Goal: Check status: Check status

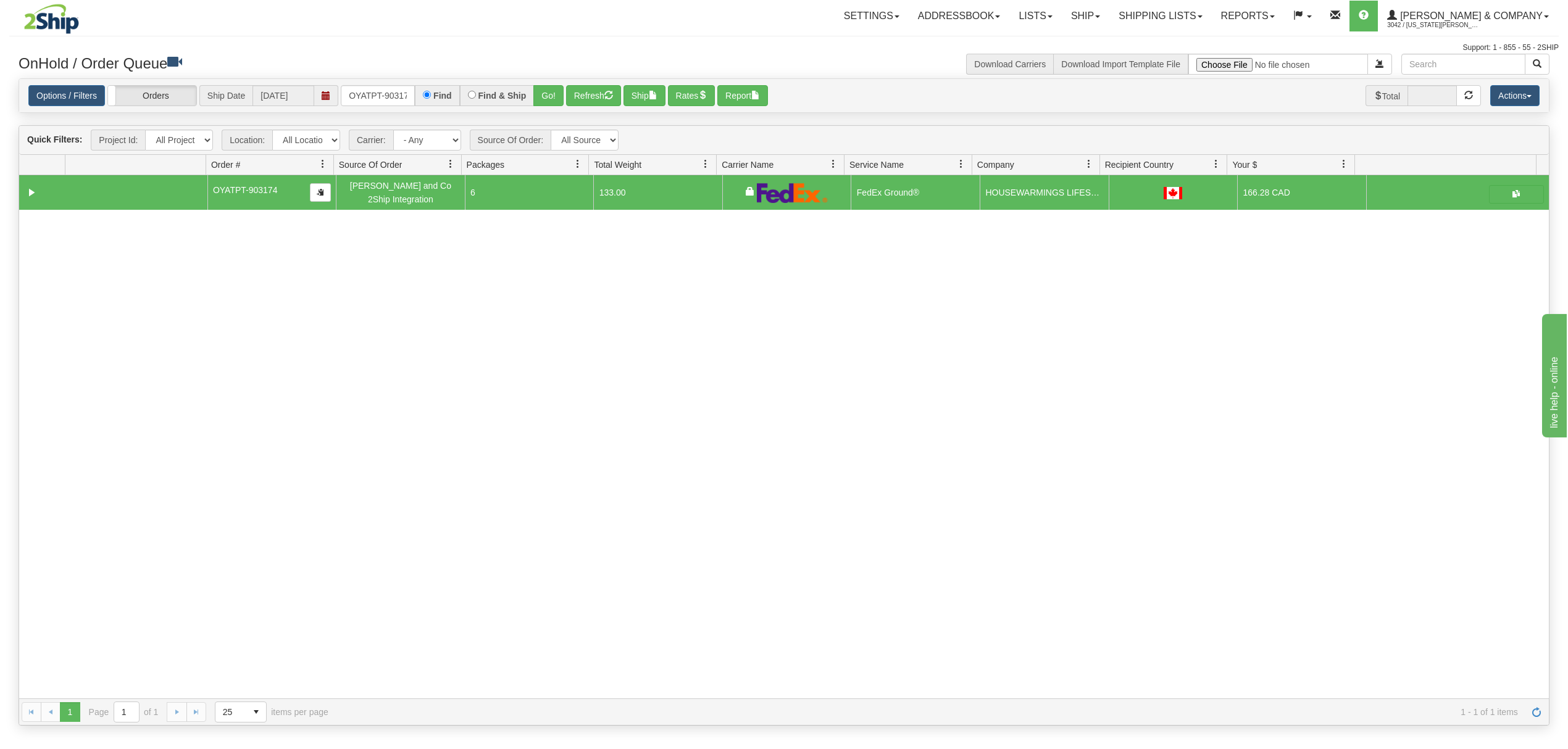
click at [373, 84] on div "Options / Filters Group Shipments Orders Ship Date [DATE] OYATPT-903174 Find Fi…" at bounding box center [784, 96] width 1531 height 34
click at [373, 97] on input "OYATPT-903174" at bounding box center [377, 95] width 74 height 21
click at [371, 97] on input "OYATPT-903174" at bounding box center [377, 95] width 74 height 21
click at [569, 92] on button "Refresh" at bounding box center [593, 95] width 55 height 21
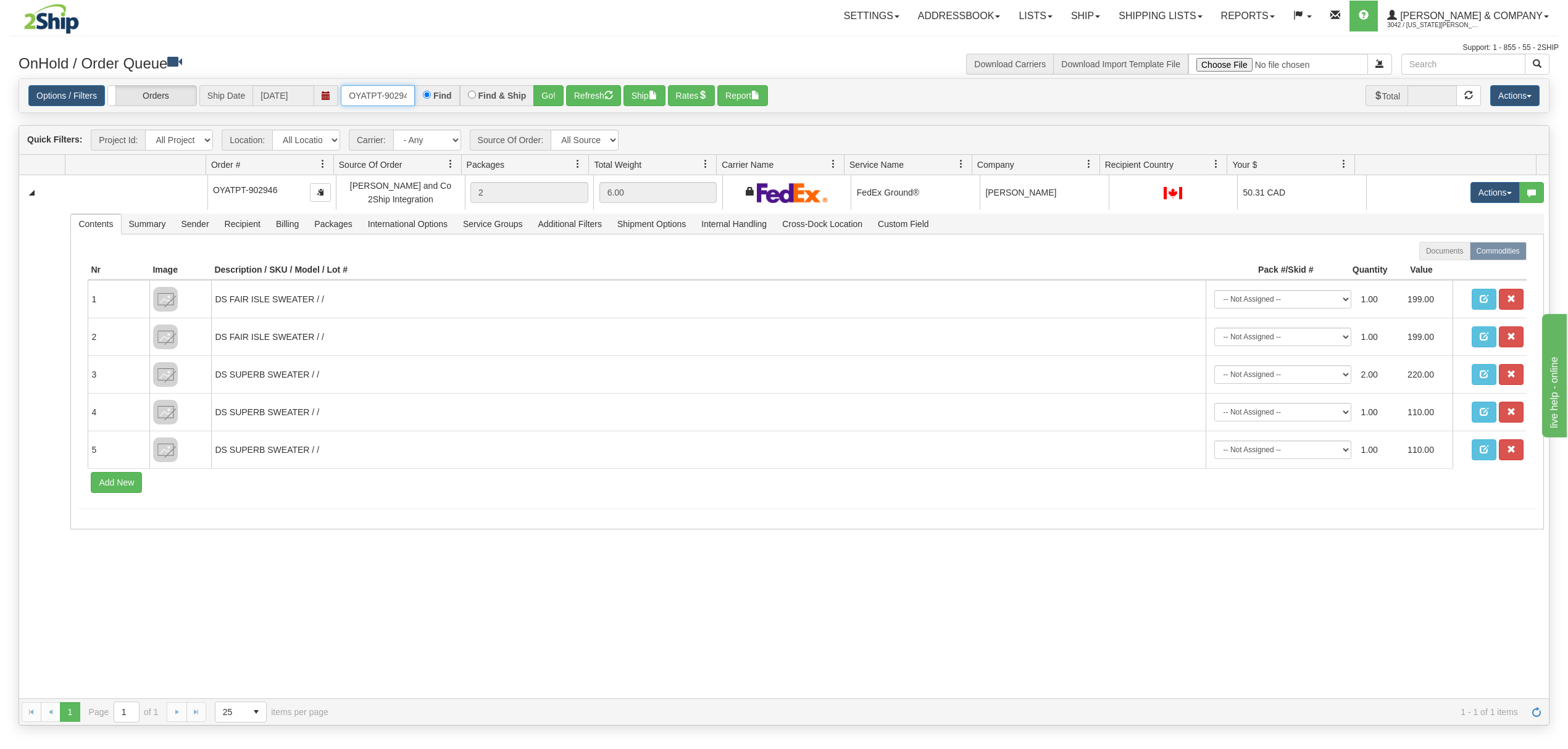
scroll to position [0, 6]
drag, startPoint x: 349, startPoint y: 92, endPoint x: 502, endPoint y: 109, distance: 153.9
click at [502, 109] on div "Options / Filters Group Shipments Orders Ship Date 09/02/2025 OYATPT-902946 Fin…" at bounding box center [784, 96] width 1531 height 34
type input "OYATPT-903217"
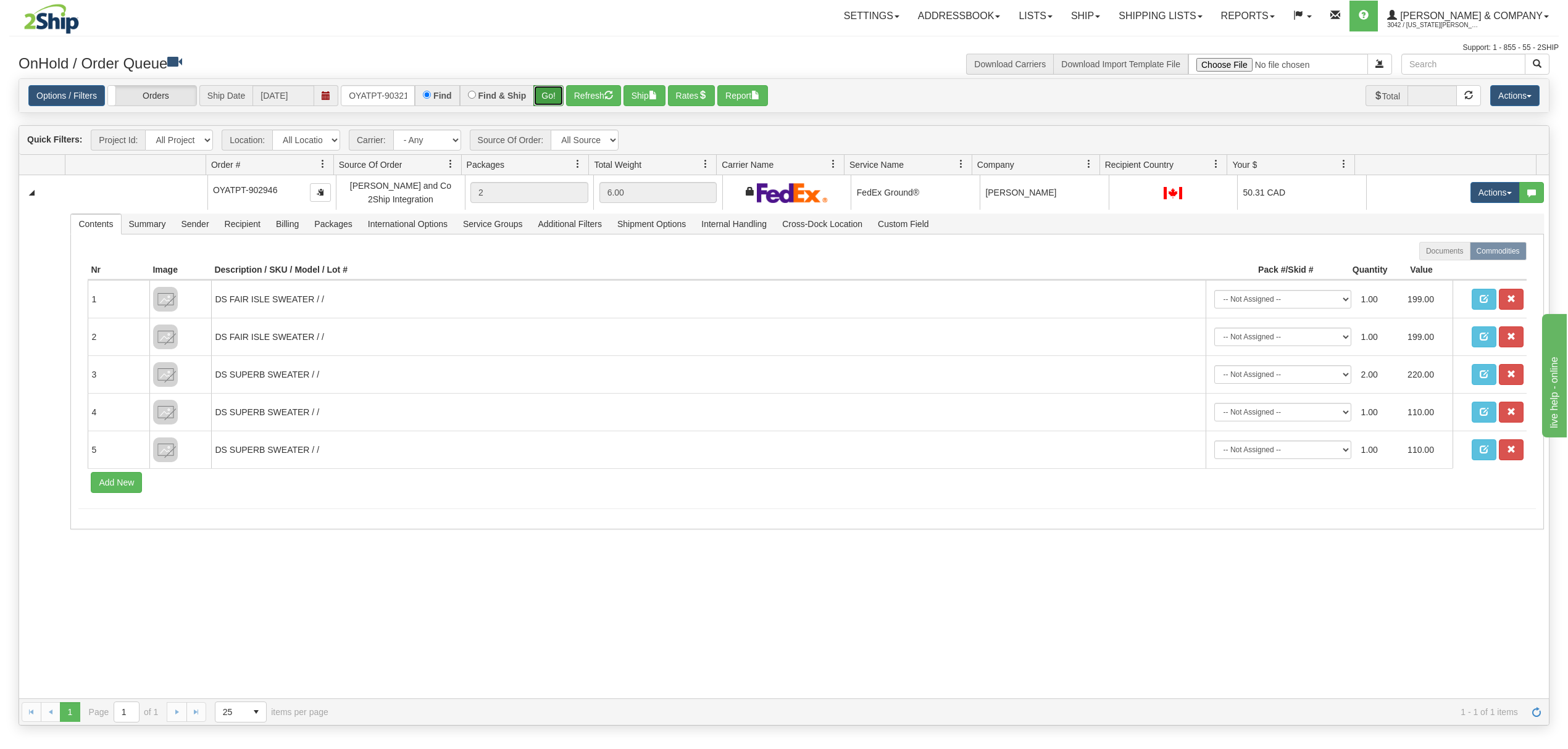
click at [559, 99] on button "Go!" at bounding box center [549, 95] width 30 height 21
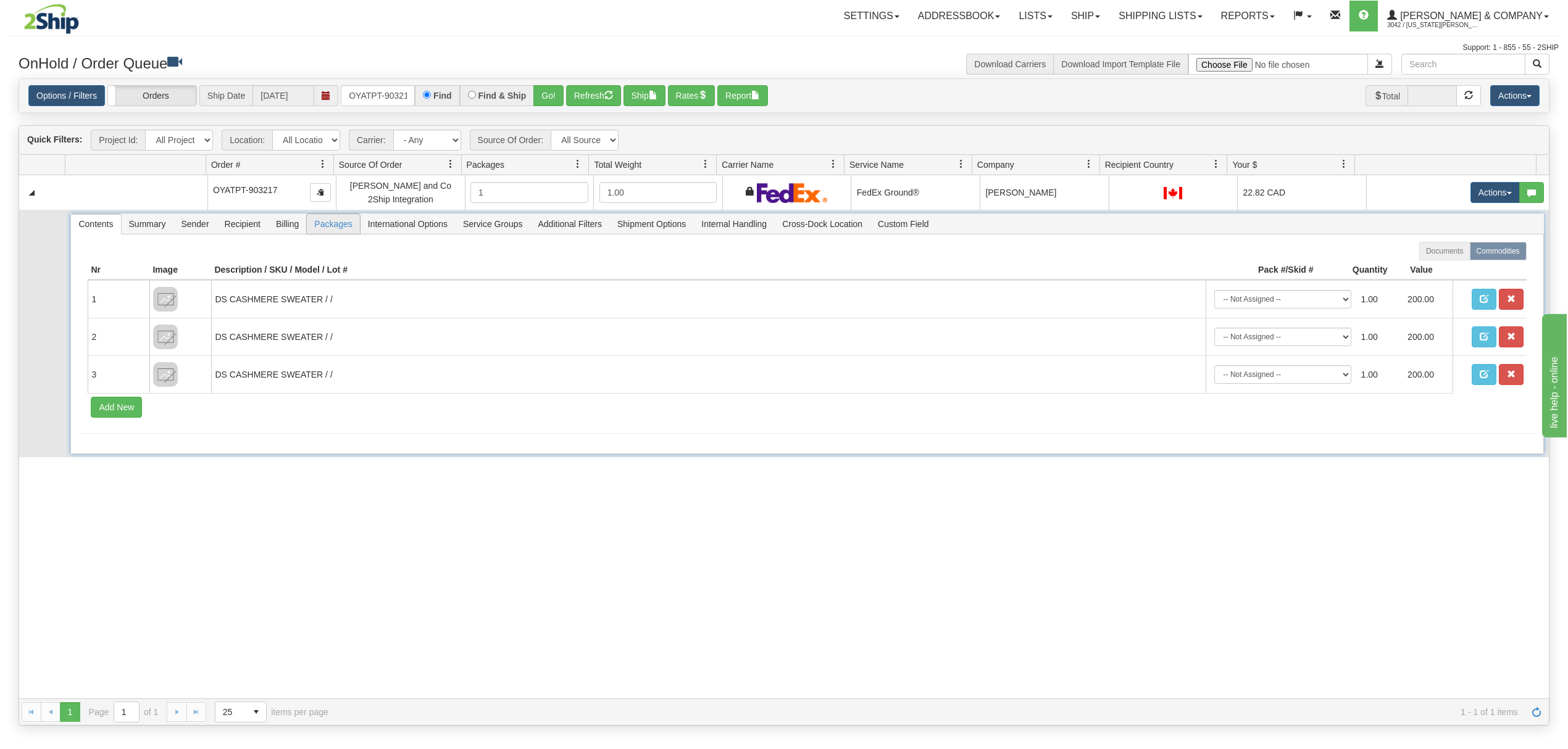
click at [340, 223] on span "Packages" at bounding box center [333, 224] width 53 height 20
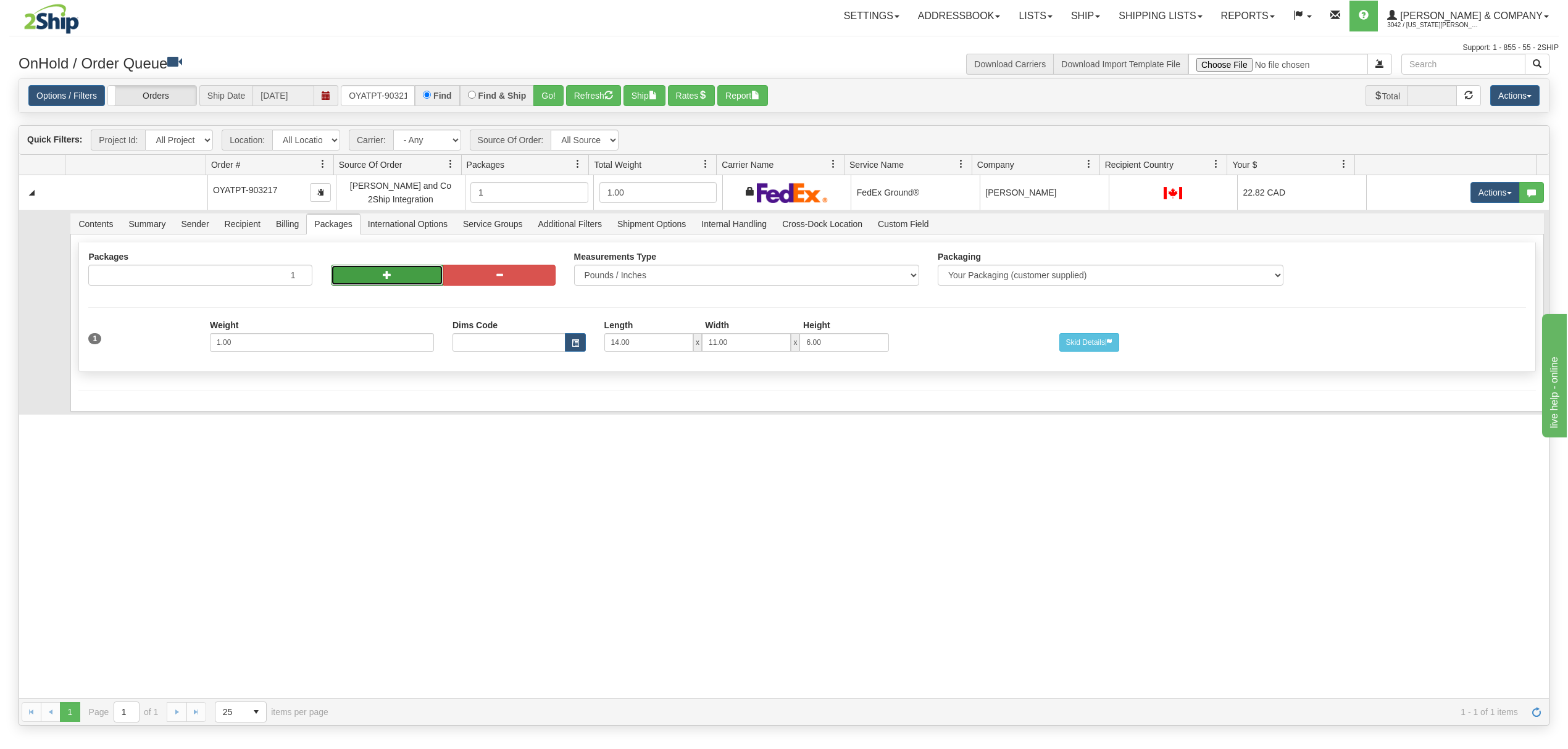
click at [392, 282] on button "button" at bounding box center [387, 275] width 112 height 21
radio input "true"
type input "2"
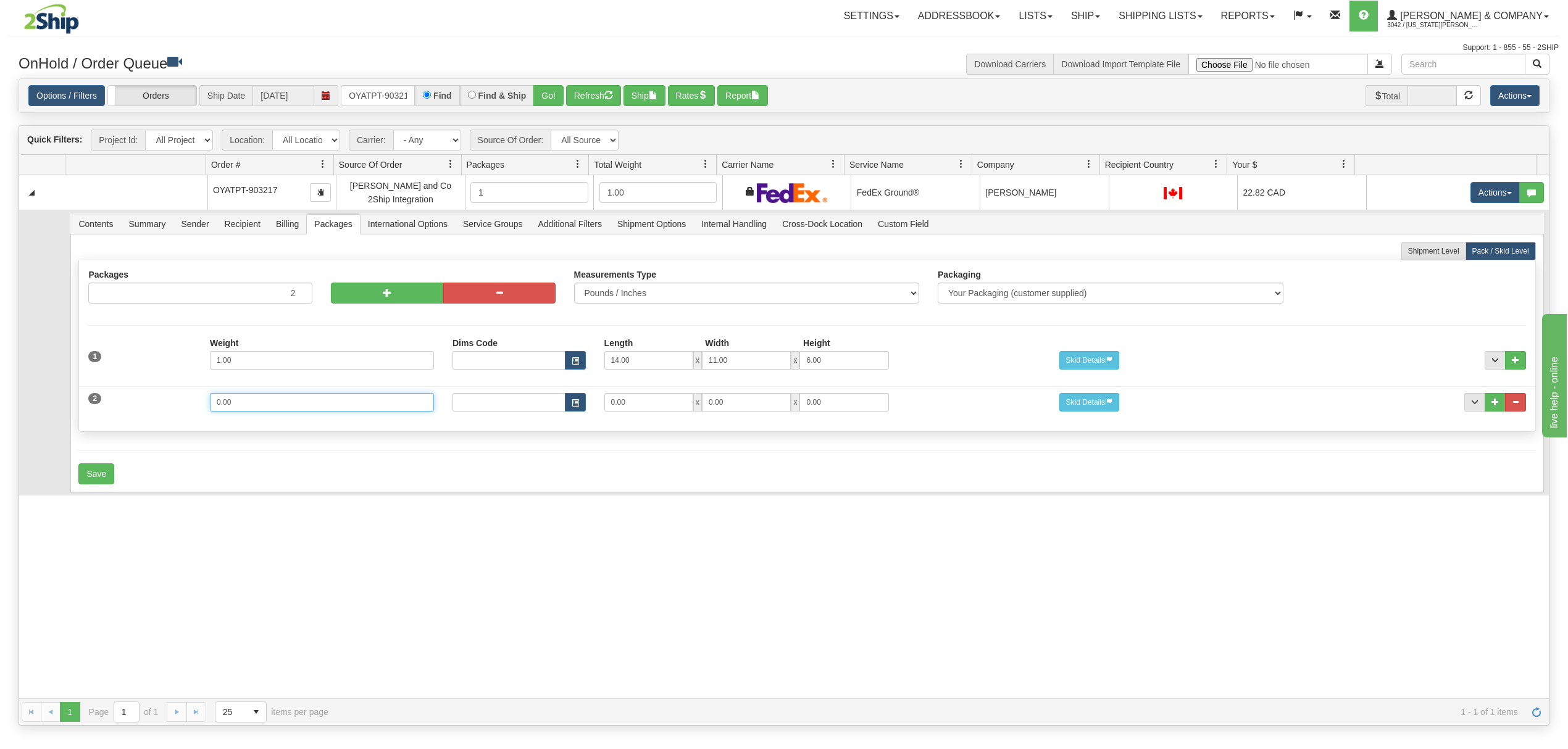
drag, startPoint x: 266, startPoint y: 413, endPoint x: 175, endPoint y: 411, distance: 91.0
click at [175, 411] on div "2 Weight 0.00 Dims Code Length Width Height 0.00 x 0.00 x" at bounding box center [807, 401] width 1456 height 41
type input "5"
type input "15"
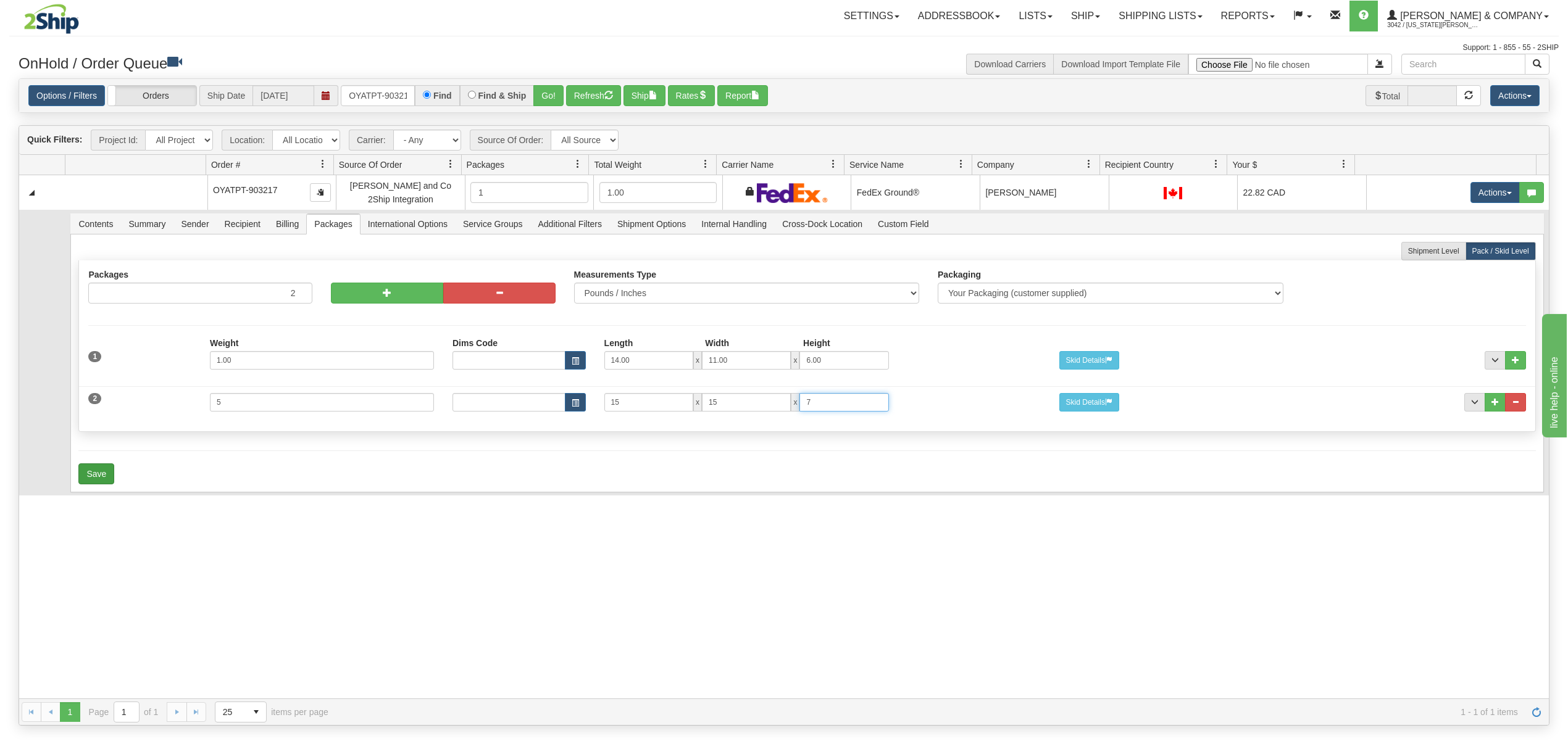
type input "7"
click at [95, 472] on button "Save" at bounding box center [96, 473] width 36 height 21
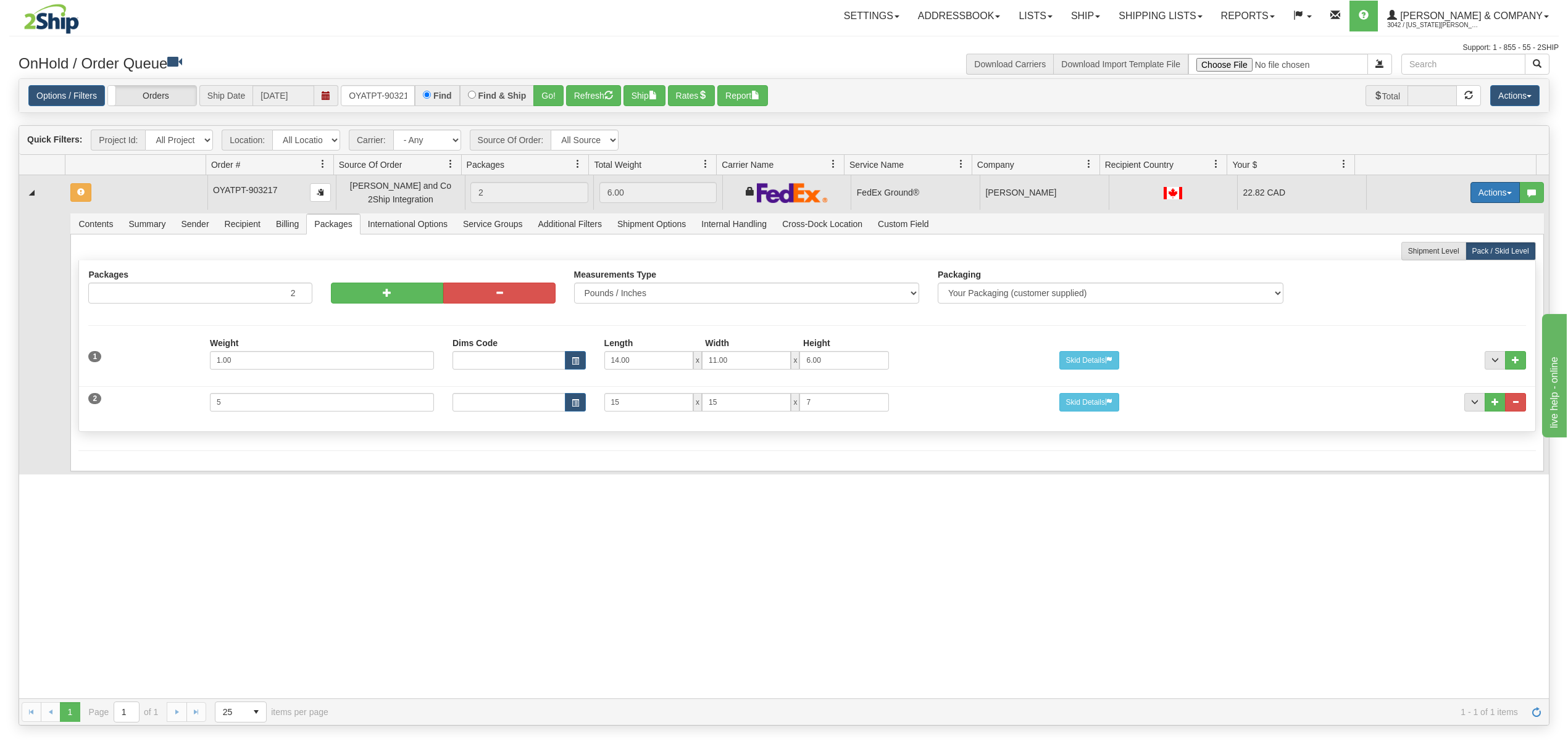
drag, startPoint x: 1483, startPoint y: 192, endPoint x: 1485, endPoint y: 198, distance: 6.3
click at [1483, 192] on button "Actions" at bounding box center [1496, 192] width 49 height 21
click at [1433, 245] on span "Rate All Services" at bounding box center [1469, 248] width 74 height 10
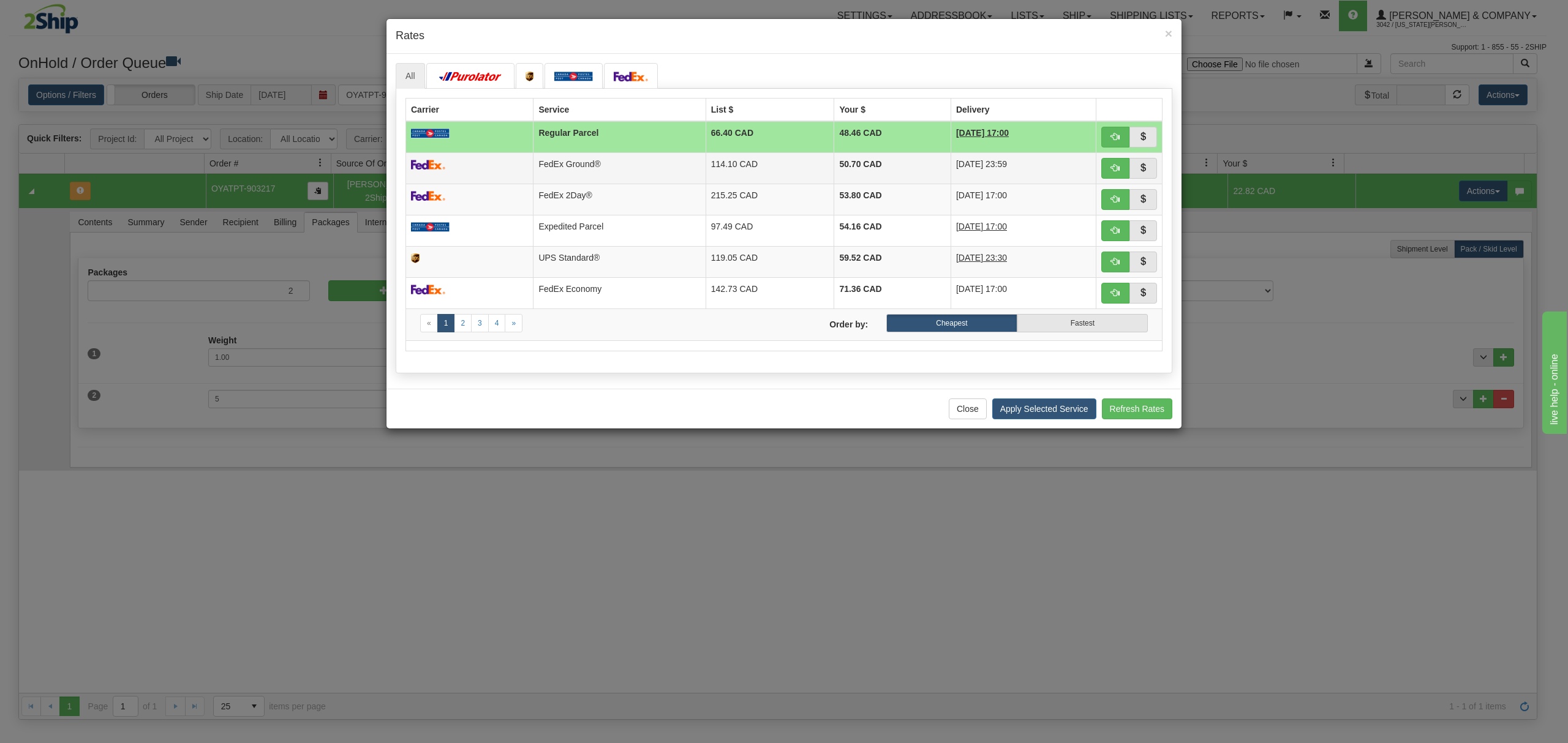
click at [770, 163] on td "114.10 CAD" at bounding box center [770, 167] width 129 height 32
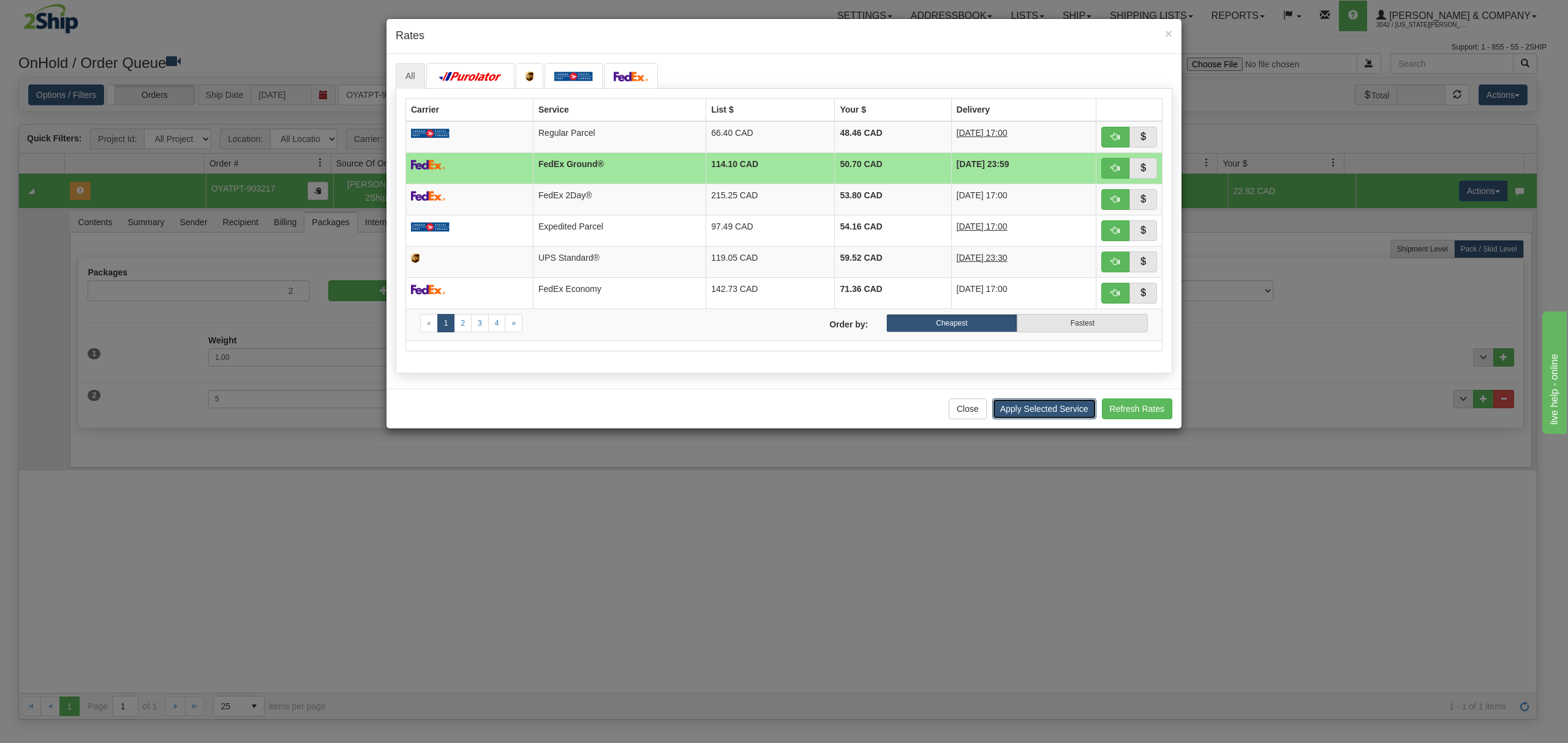
click at [1059, 419] on button "Apply Selected Service" at bounding box center [1044, 408] width 104 height 21
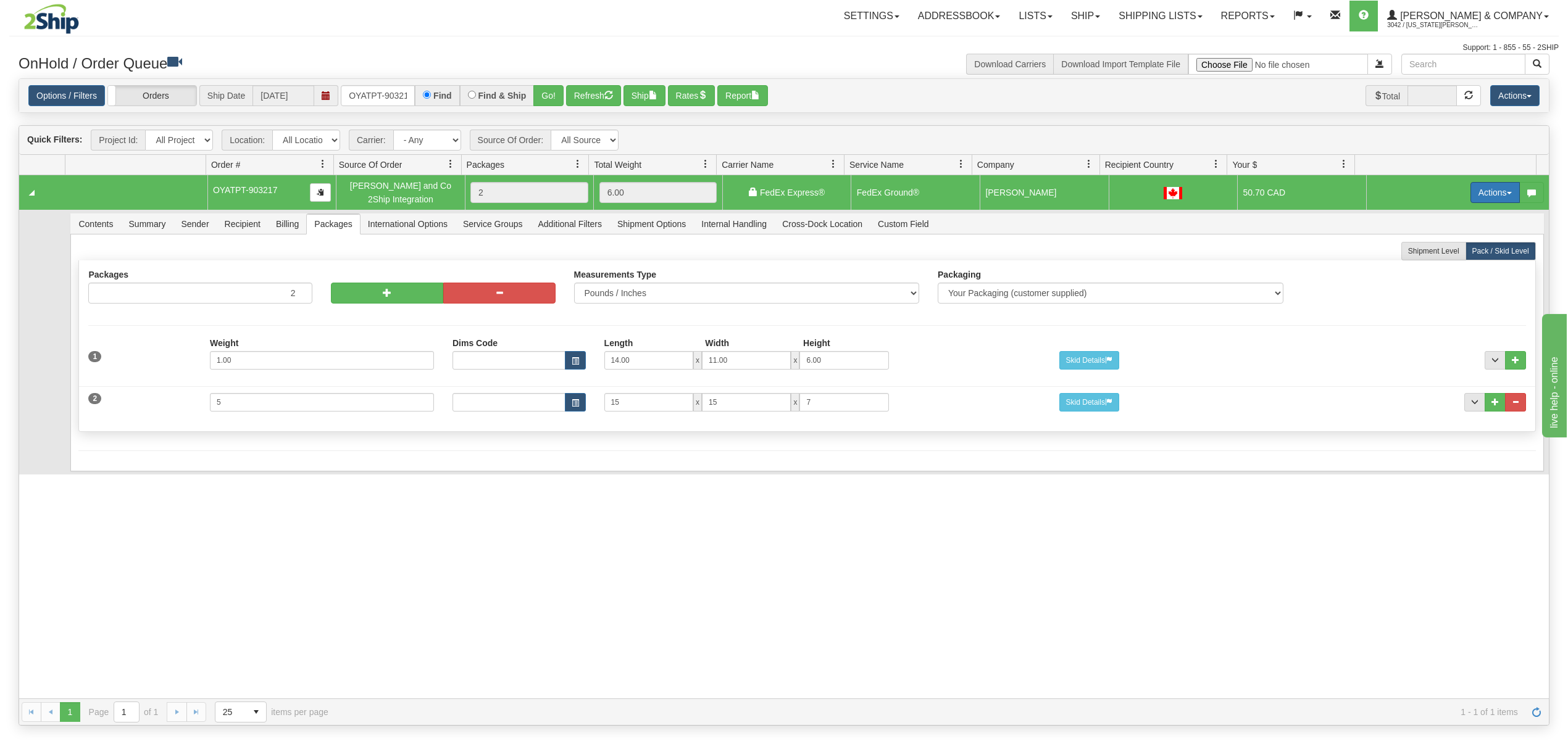
click at [1479, 193] on button "Actions" at bounding box center [1496, 192] width 49 height 21
click at [1433, 265] on span "Ship" at bounding box center [1446, 264] width 26 height 10
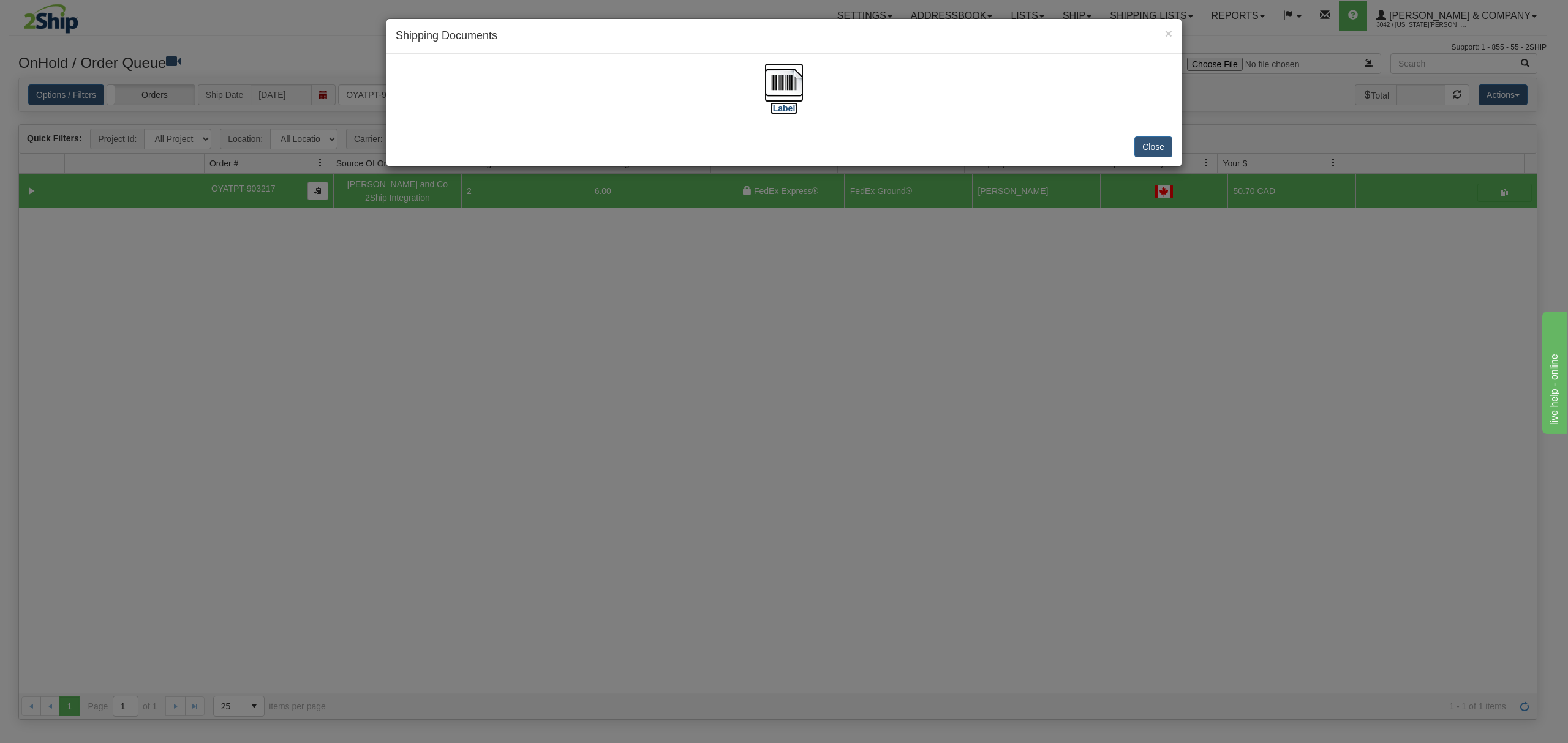
click at [784, 73] on img at bounding box center [783, 82] width 39 height 39
click at [1152, 145] on button "Close" at bounding box center [1153, 147] width 38 height 21
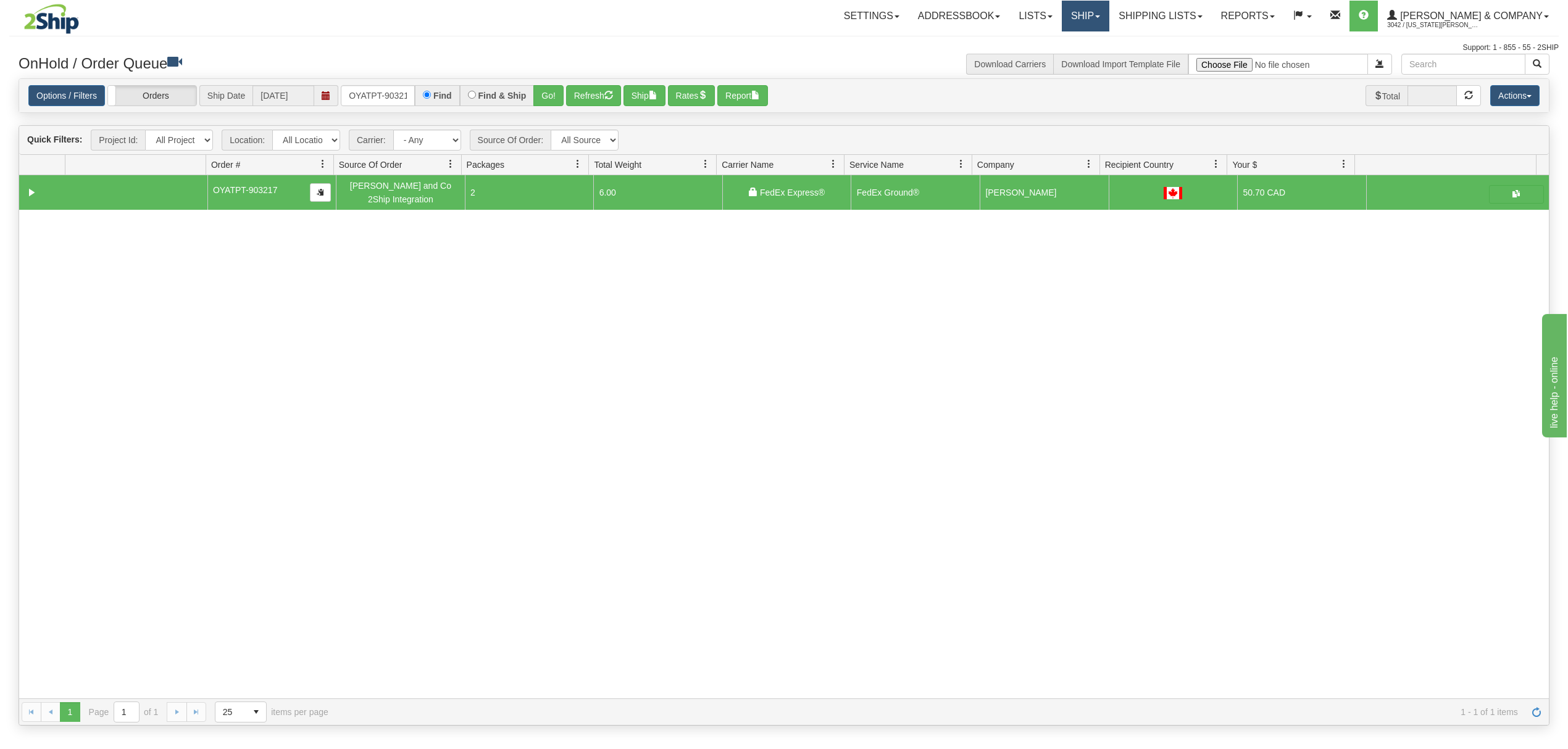
click at [1110, 14] on link "Ship" at bounding box center [1086, 16] width 47 height 31
click at [1208, 21] on link "Shipping lists" at bounding box center [1161, 16] width 102 height 31
click at [1176, 43] on span "Current Shipments" at bounding box center [1139, 43] width 72 height 10
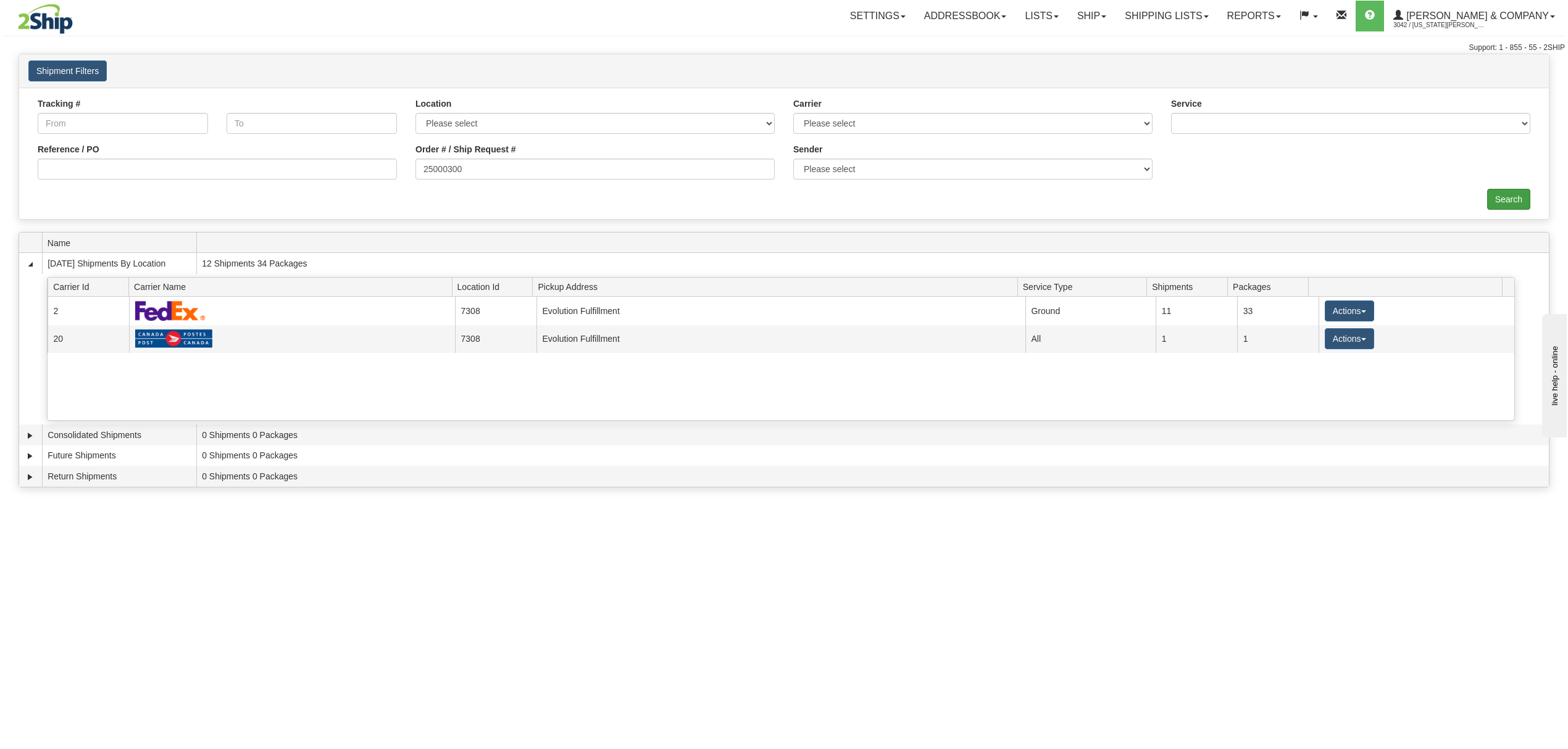
type input "25000300"
click at [1510, 198] on input "Search" at bounding box center [1509, 199] width 43 height 21
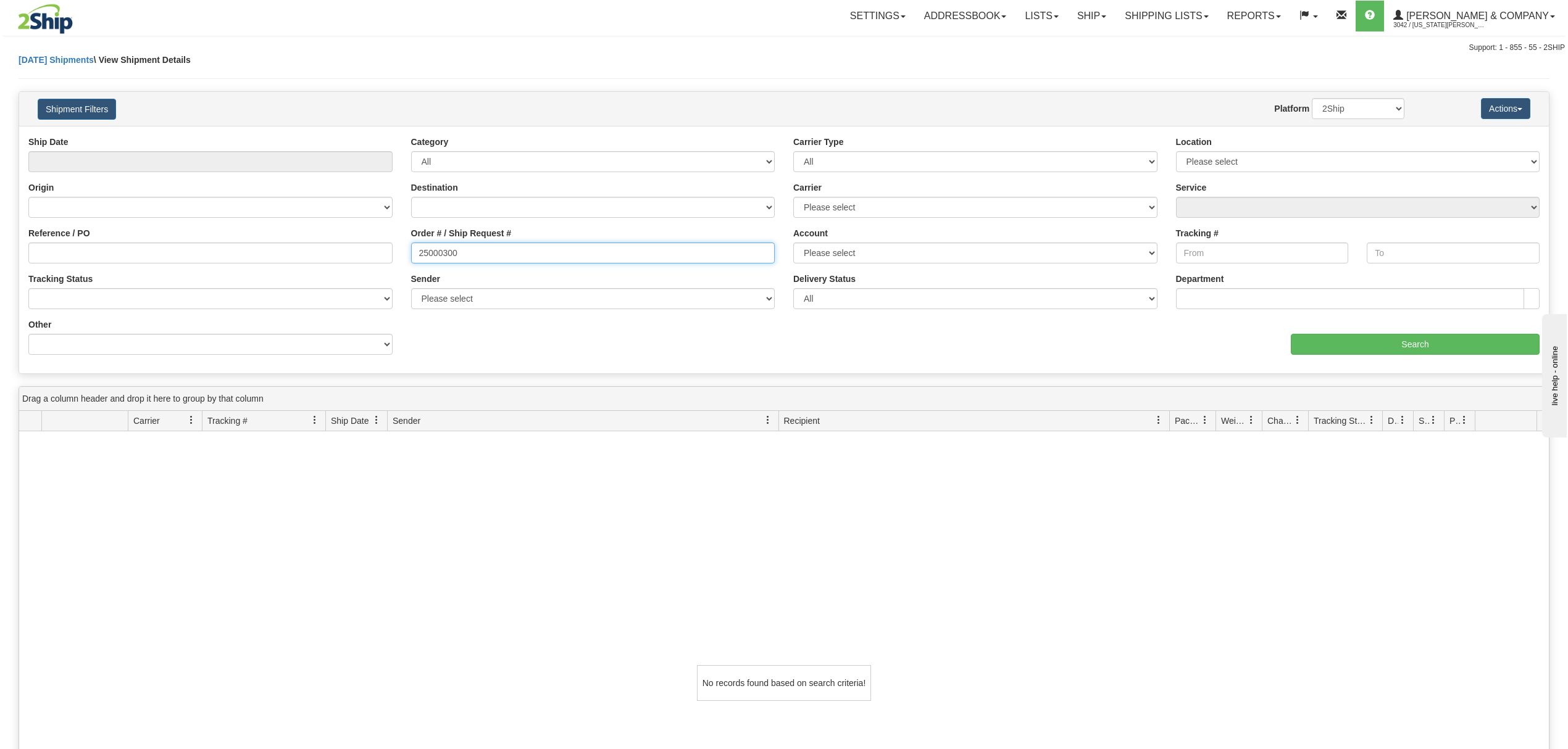
drag, startPoint x: 500, startPoint y: 255, endPoint x: 279, endPoint y: 275, distance: 221.9
click at [279, 275] on div "Ship Date Category All Inbound Outbound Carrier Type All Most Common Small Pack…" at bounding box center [784, 250] width 1531 height 228
type input "25000706"
click at [1318, 349] on input "Search" at bounding box center [1416, 344] width 249 height 21
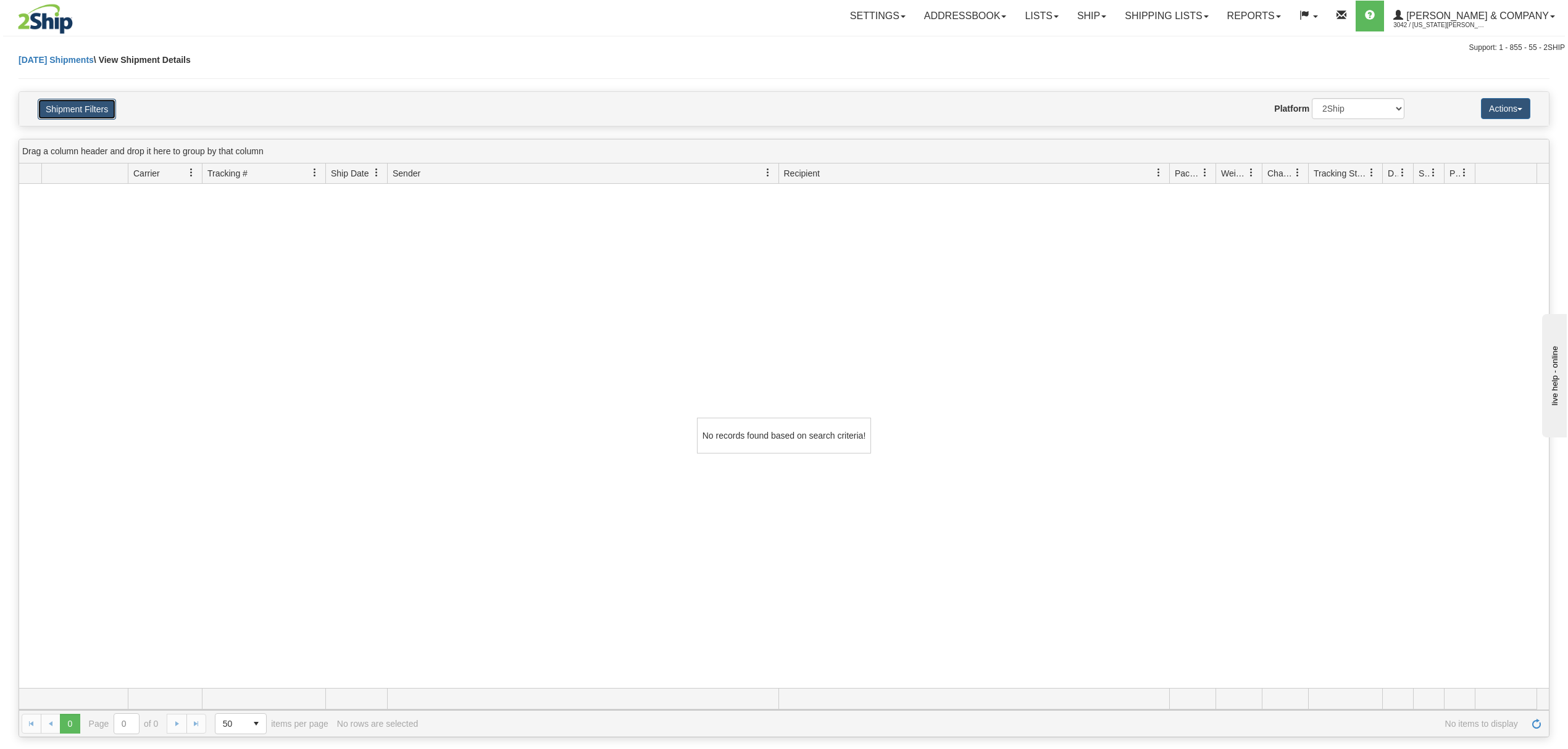
click at [80, 108] on button "Shipment Filters" at bounding box center [77, 109] width 78 height 21
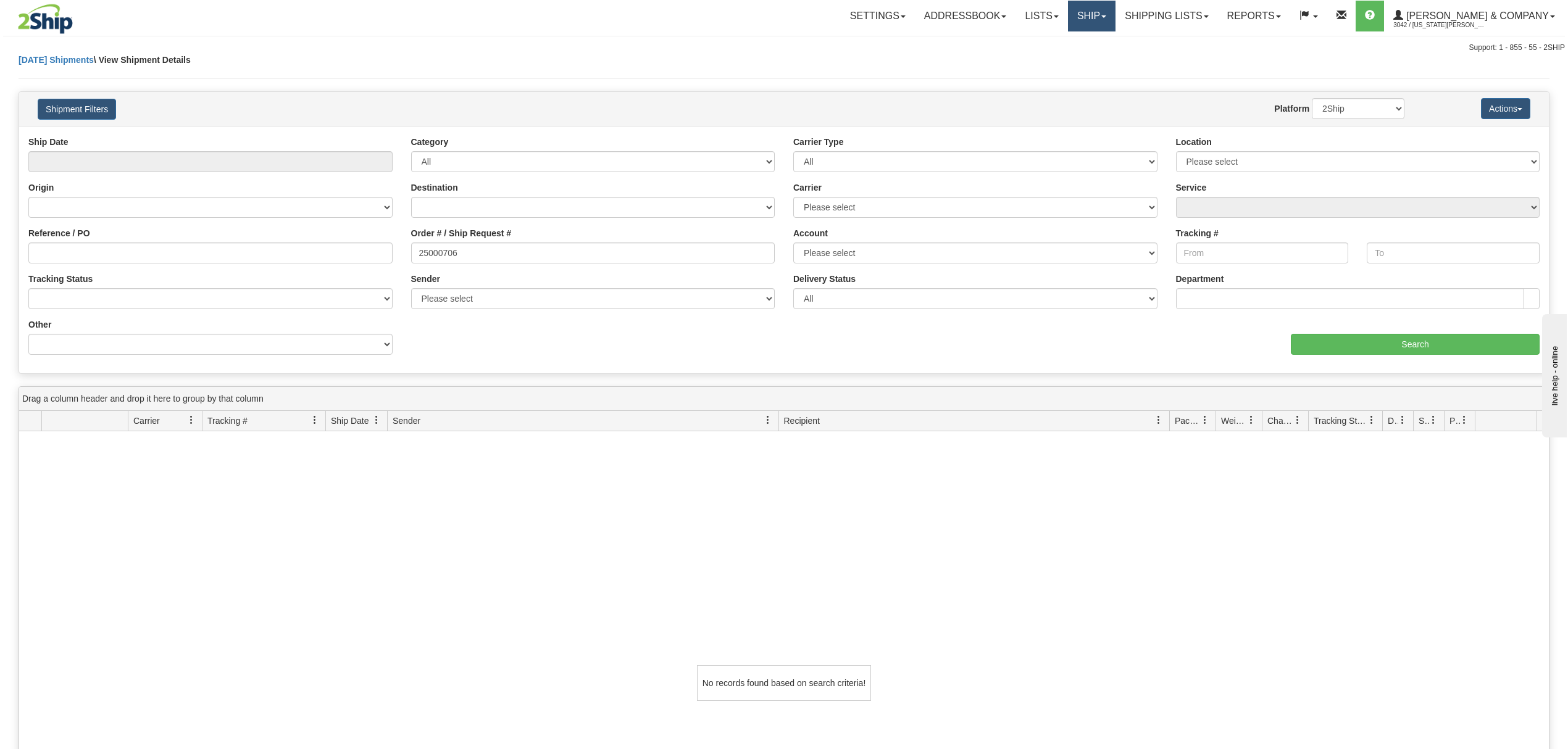
drag, startPoint x: 1119, startPoint y: 20, endPoint x: 1125, endPoint y: 21, distance: 6.1
click at [1116, 20] on link "Ship" at bounding box center [1092, 16] width 47 height 31
click at [1214, 23] on link "Shipping lists" at bounding box center [1167, 16] width 102 height 31
click at [1208, 37] on link "Current Shipments" at bounding box center [1157, 44] width 120 height 16
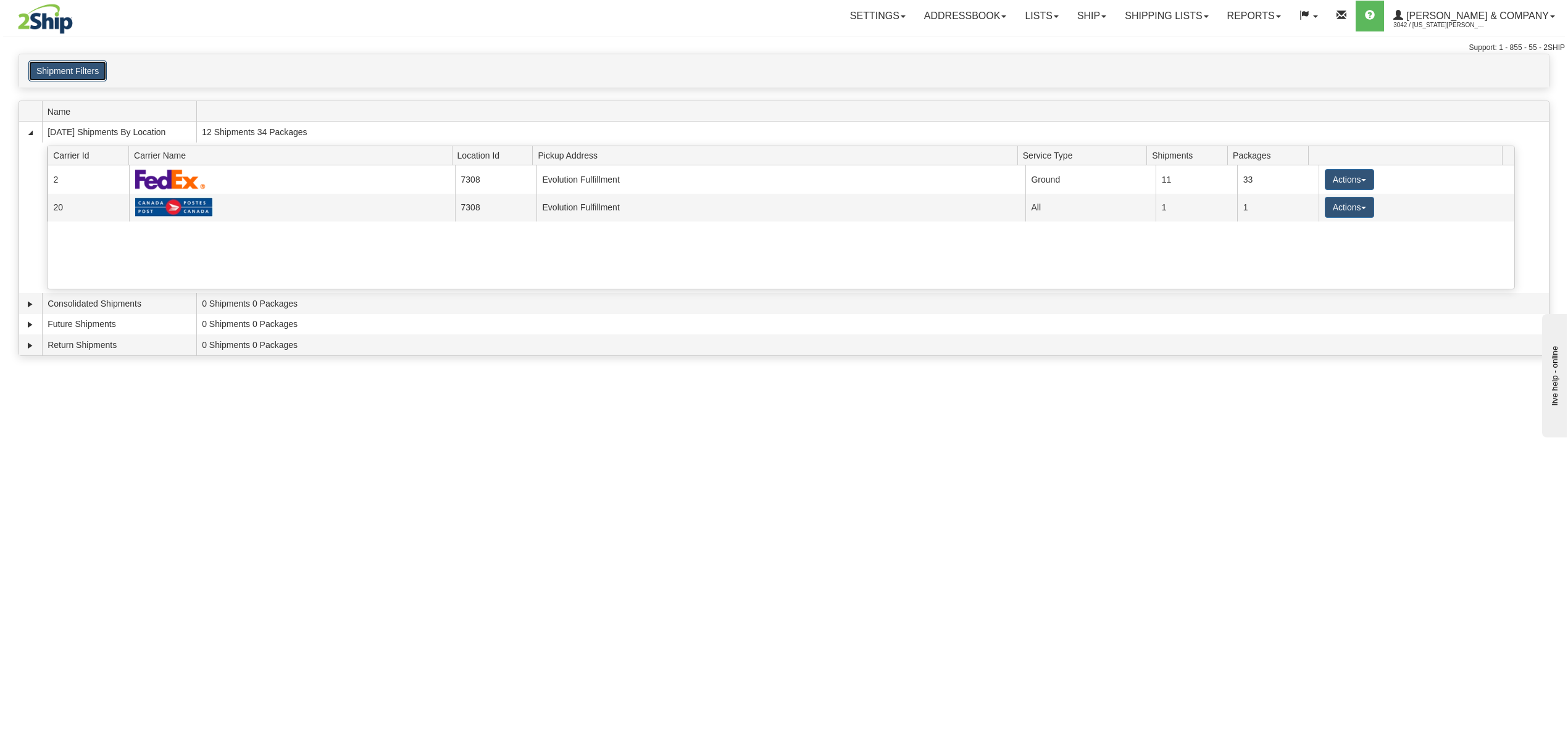
click at [84, 79] on button "Shipment Filters" at bounding box center [68, 70] width 78 height 21
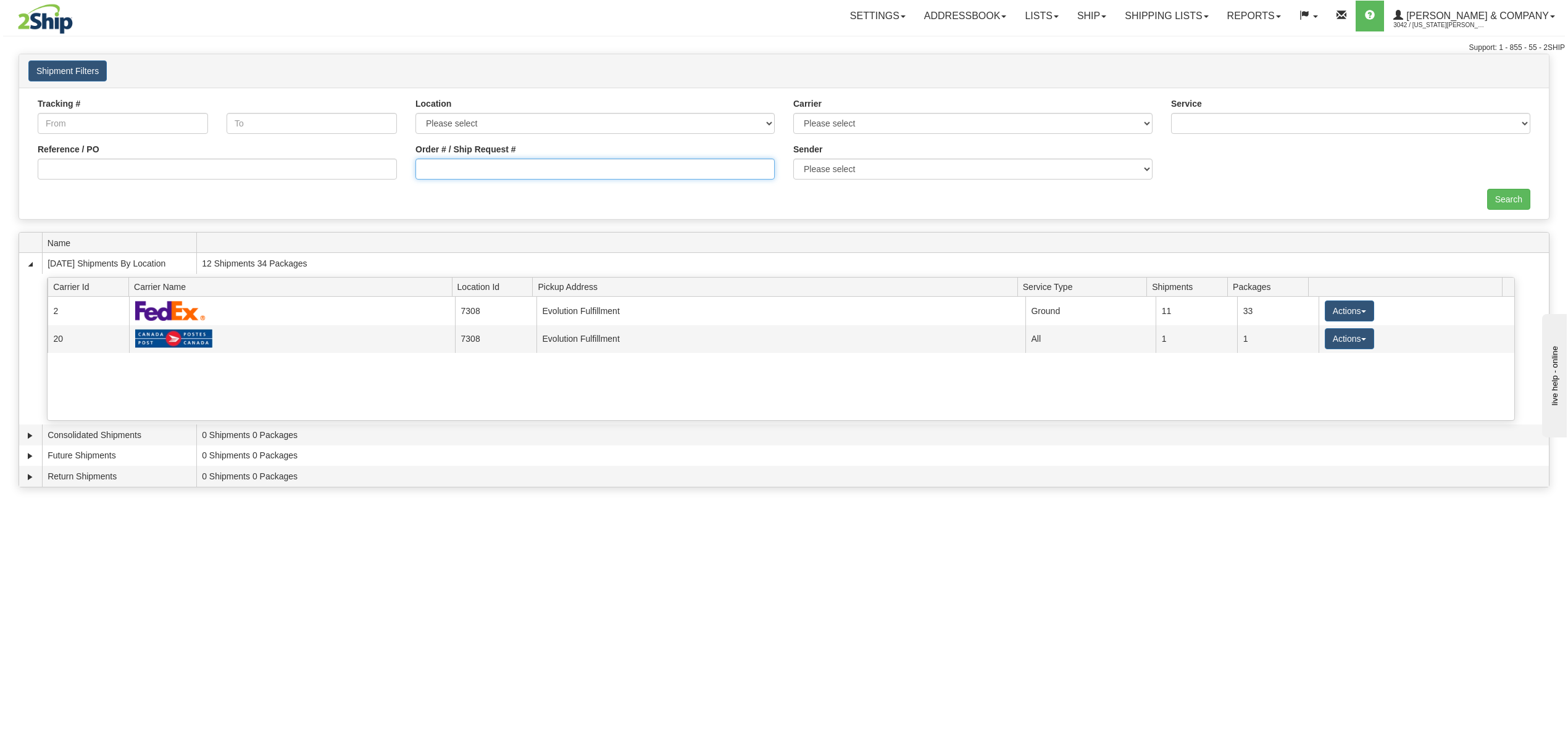
click at [502, 179] on input "Order # / Ship Request #" at bounding box center [595, 169] width 360 height 21
type input "25000706"
click at [1488, 203] on input "Search" at bounding box center [1509, 199] width 43 height 21
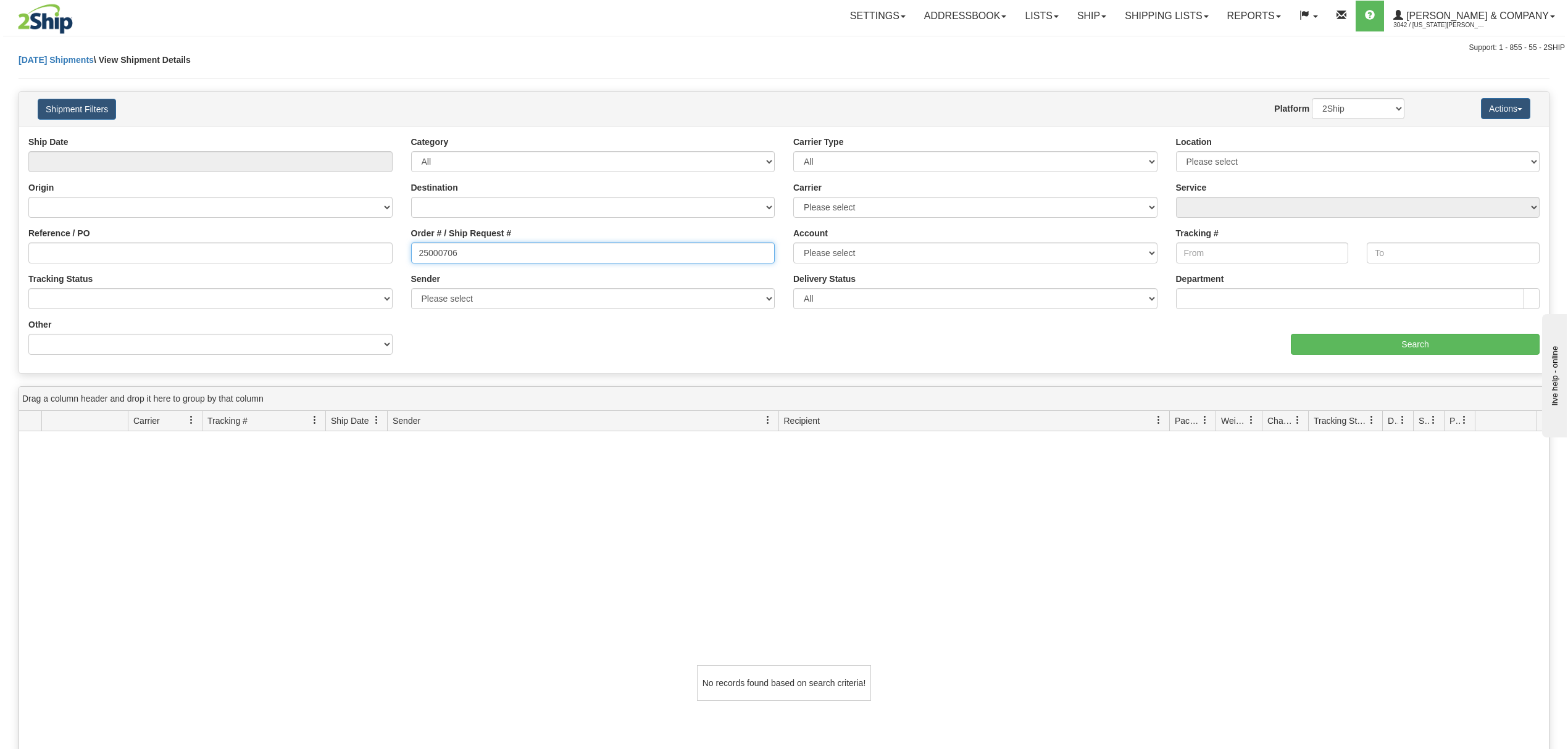
drag, startPoint x: 302, startPoint y: 255, endPoint x: 290, endPoint y: 257, distance: 12.2
click at [287, 136] on div "Reference / PO Order # / Ship Request # 25000706 Account Please select Canada P…" at bounding box center [784, 136] width 1531 height 0
type input "ONKB25000300"
click at [1381, 339] on input "Search" at bounding box center [1416, 344] width 249 height 21
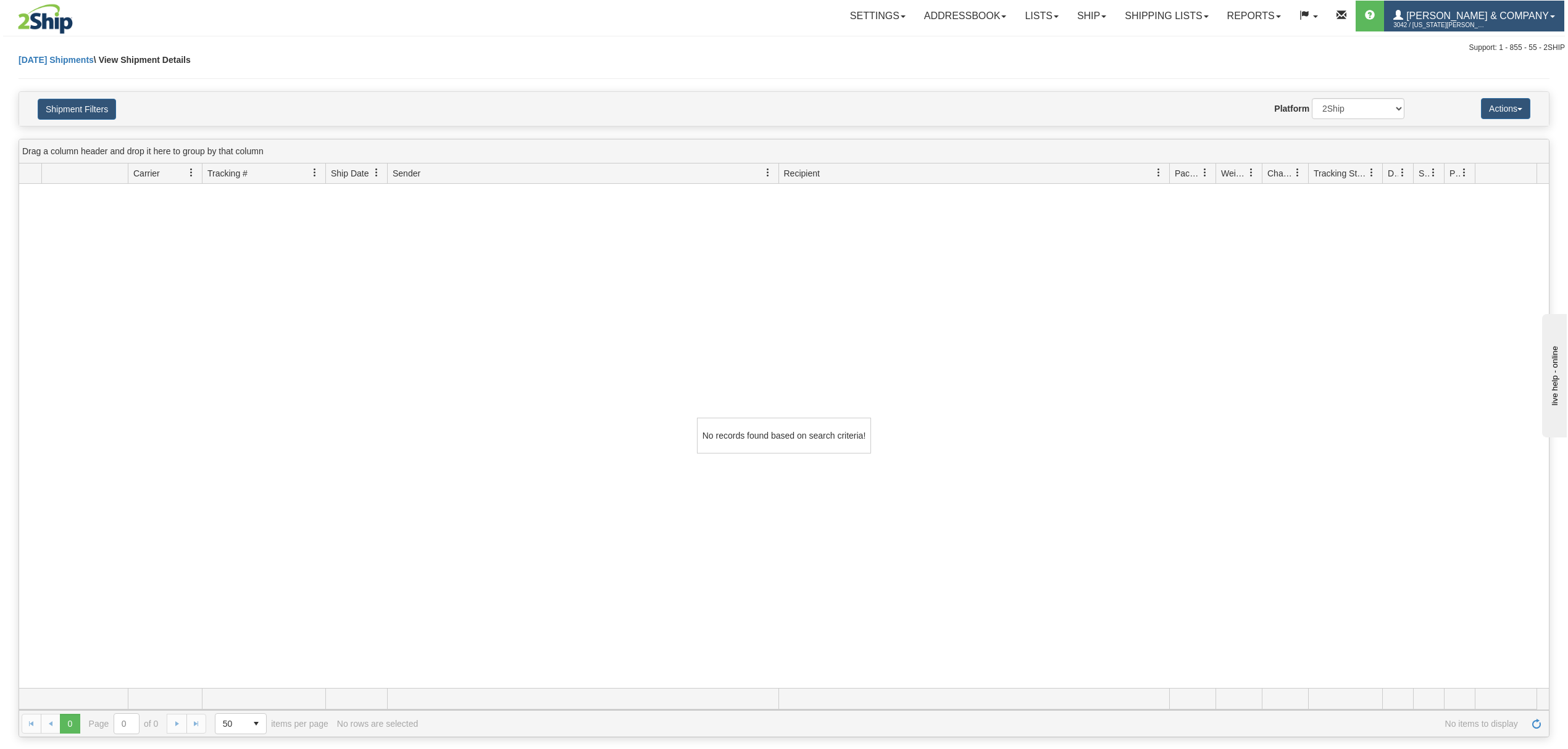
click at [1512, 7] on link "[PERSON_NAME] & Company 3042 / [US_STATE] [PERSON_NAME]" at bounding box center [1475, 16] width 181 height 31
click at [1490, 76] on span "LOG OUT" at bounding box center [1482, 75] width 39 height 10
